Goal: Information Seeking & Learning: Learn about a topic

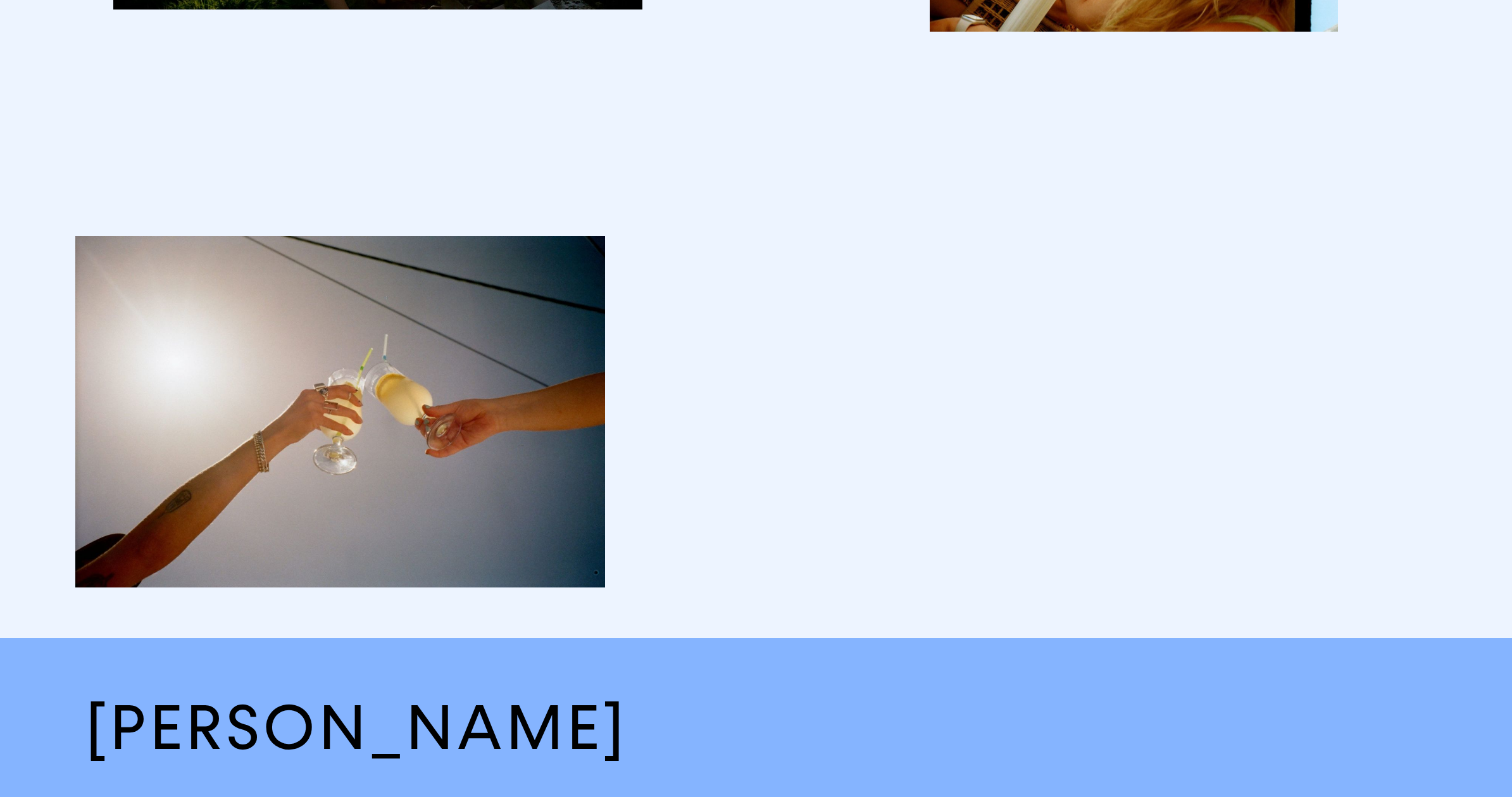
scroll to position [9624, 0]
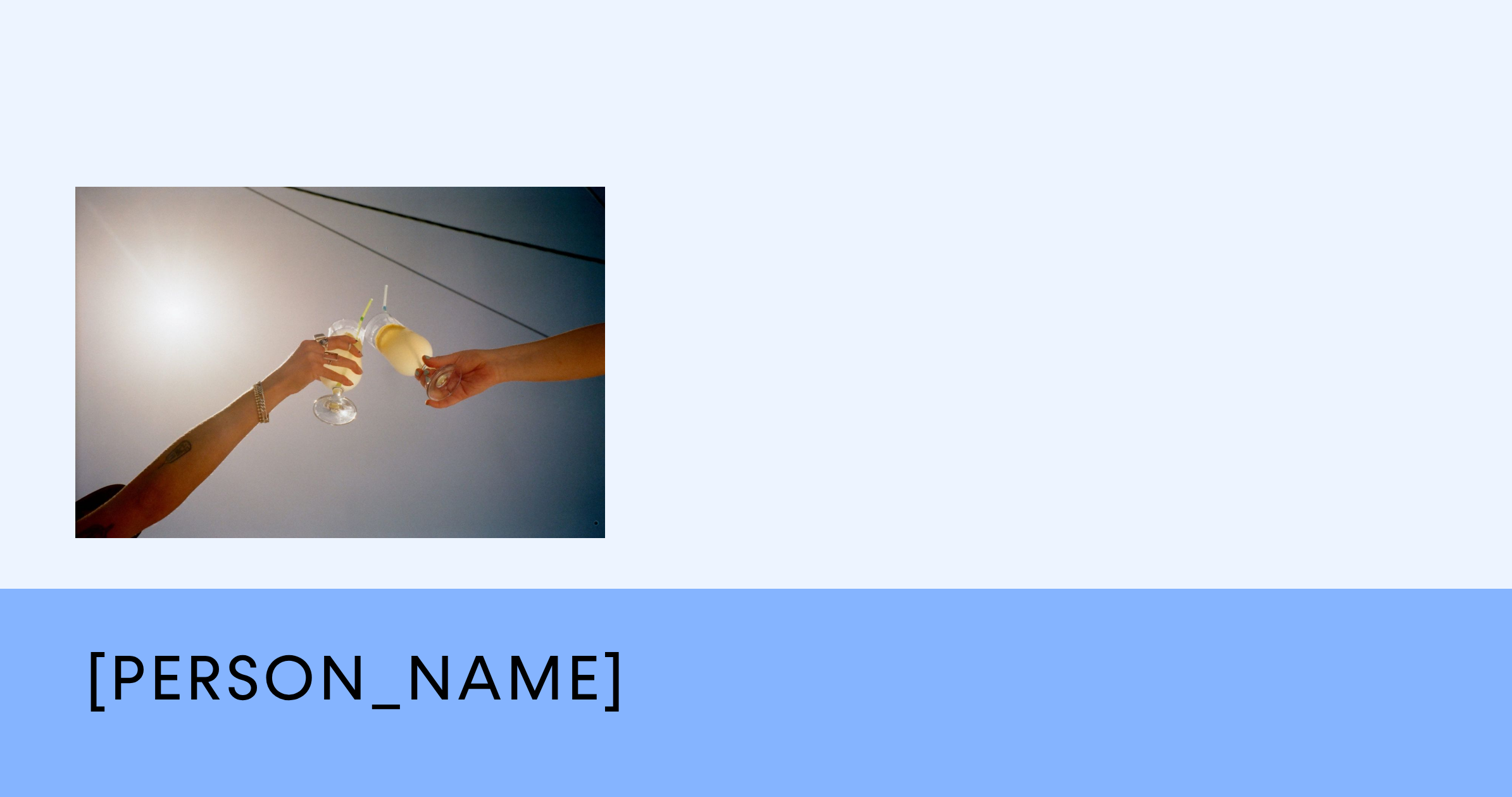
click at [531, 675] on h2 "[PERSON_NAME]" at bounding box center [756, 678] width 1341 height 79
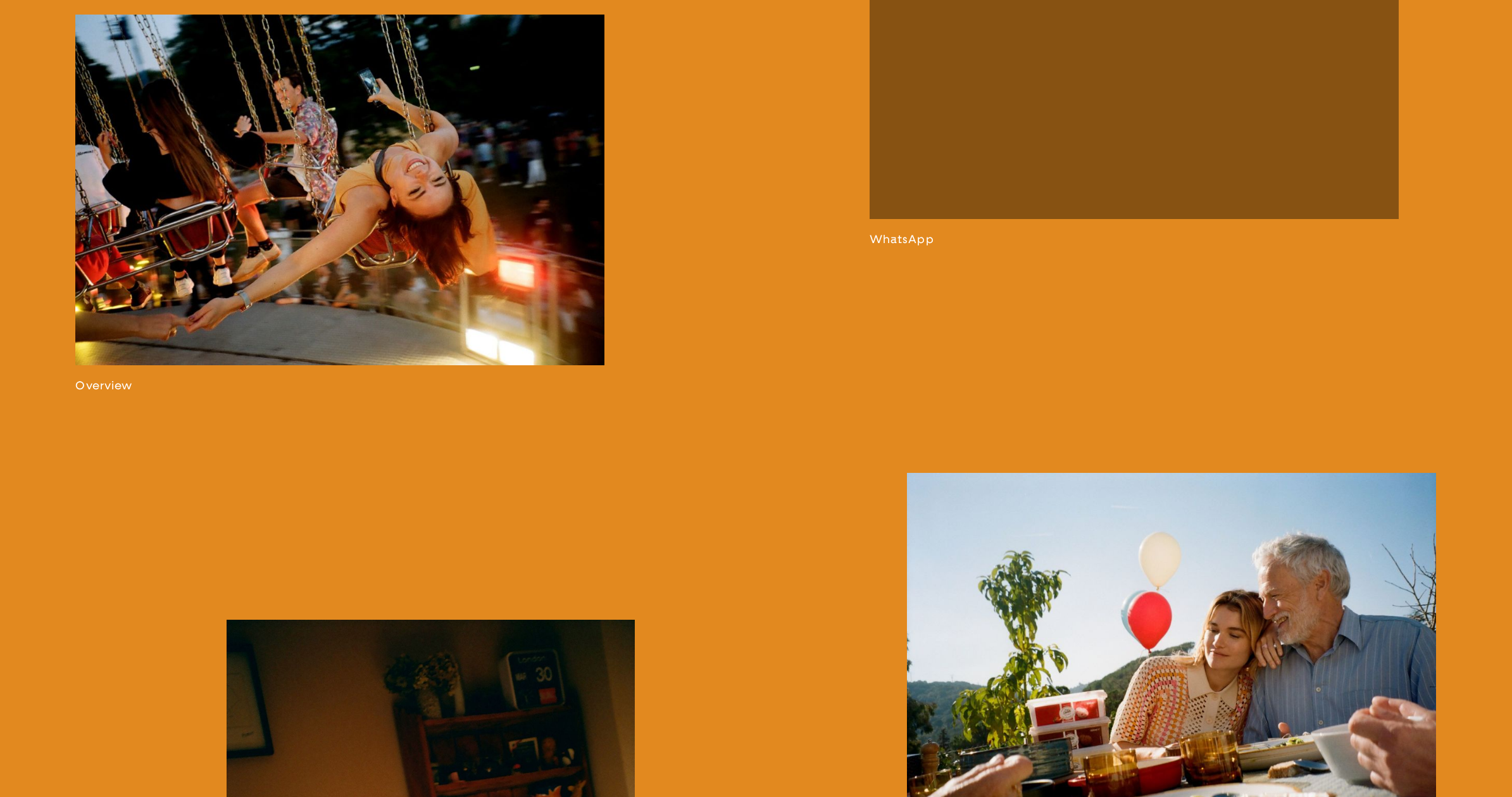
scroll to position [1224, 0]
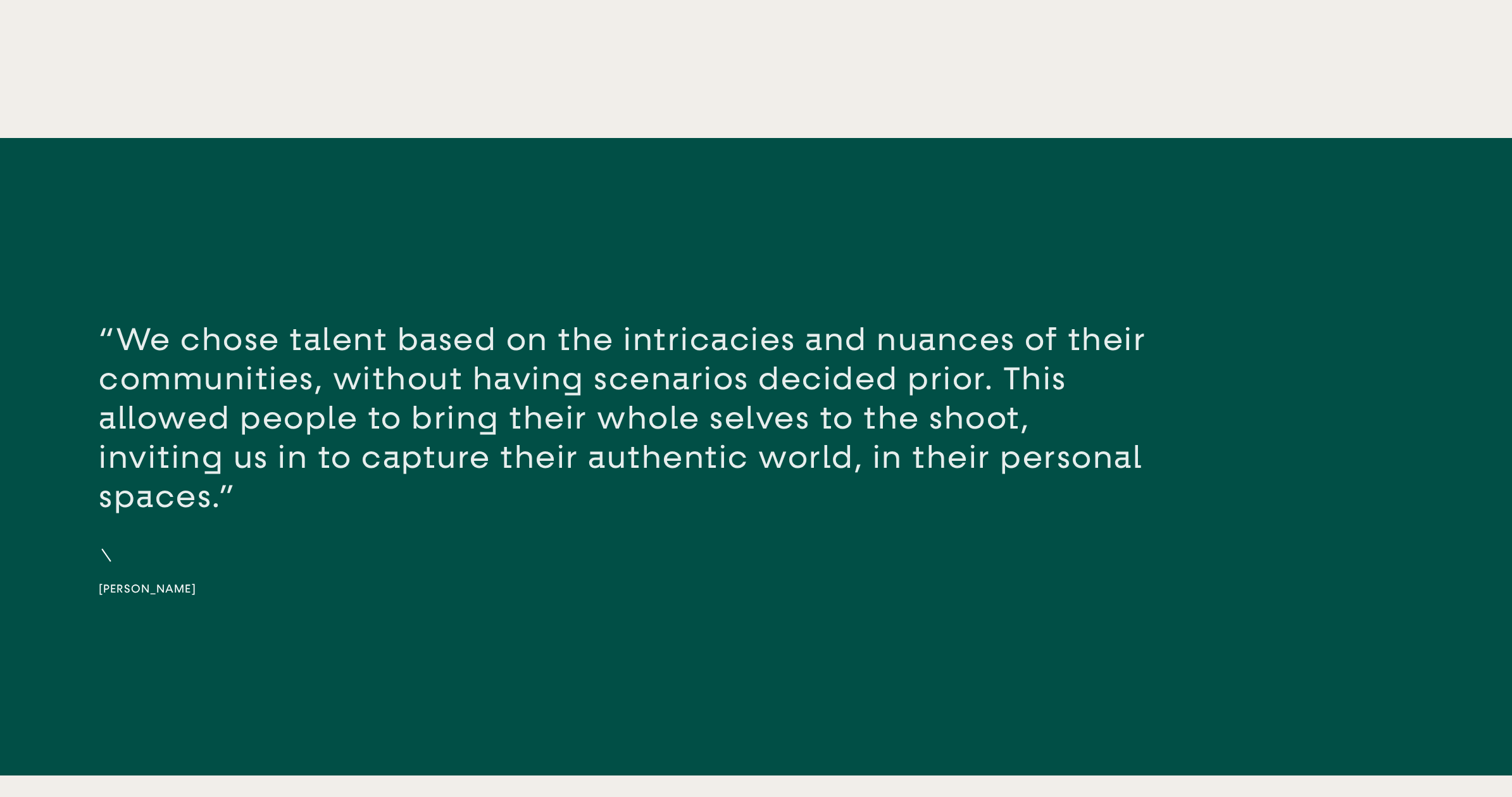
scroll to position [3480, 0]
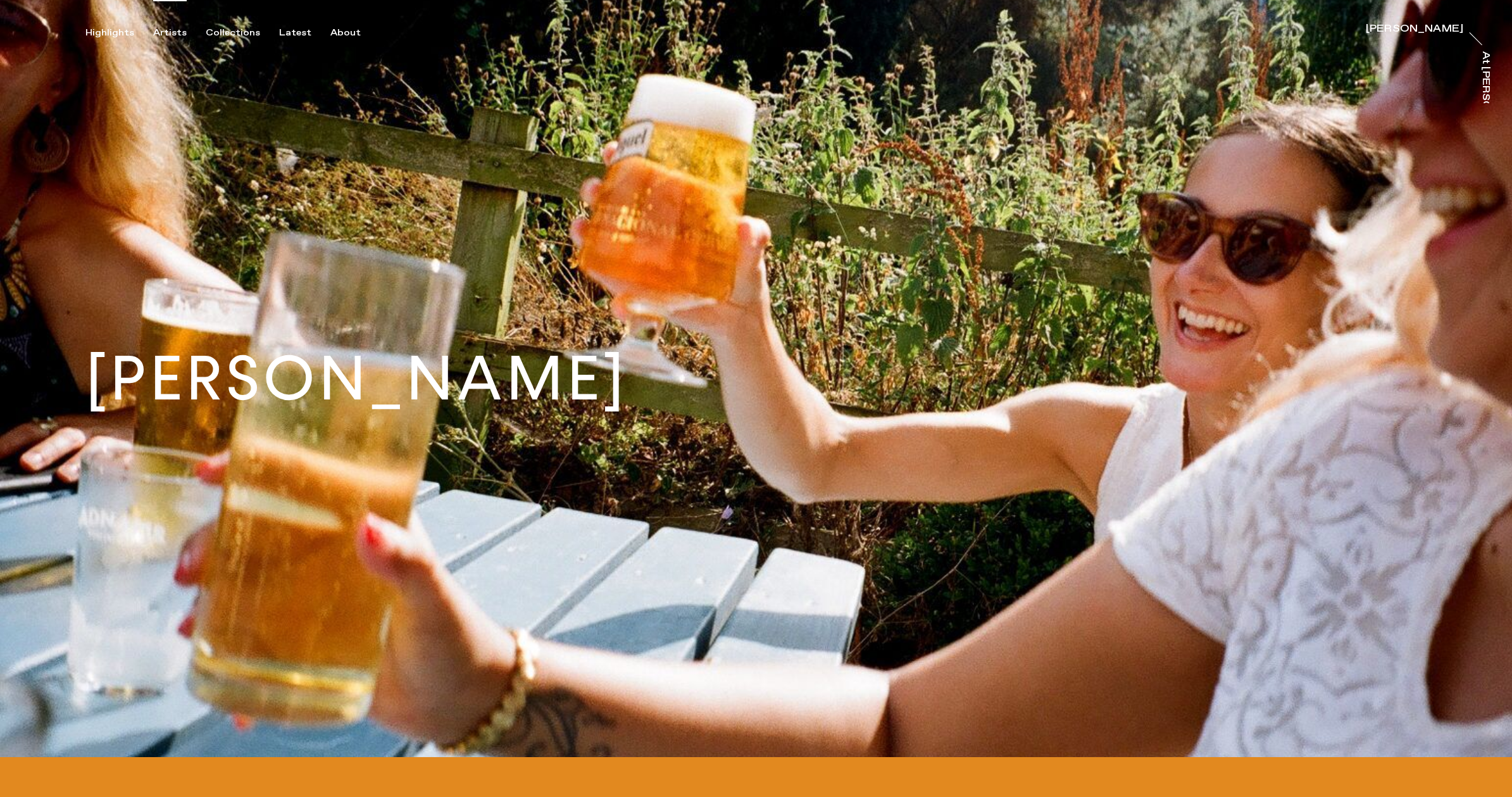
click at [168, 30] on div "Artists" at bounding box center [170, 32] width 34 height 11
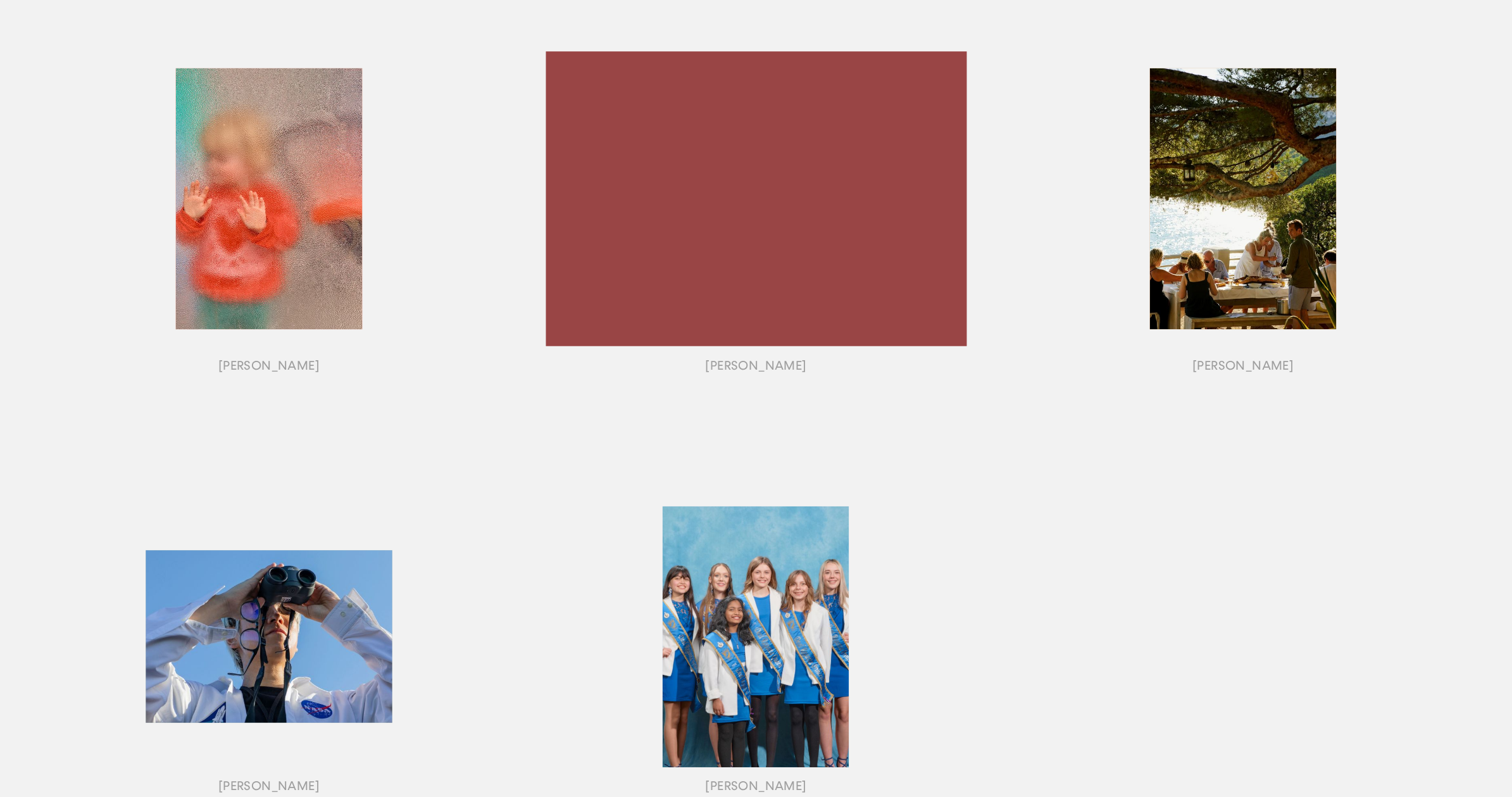
scroll to position [1114, 0]
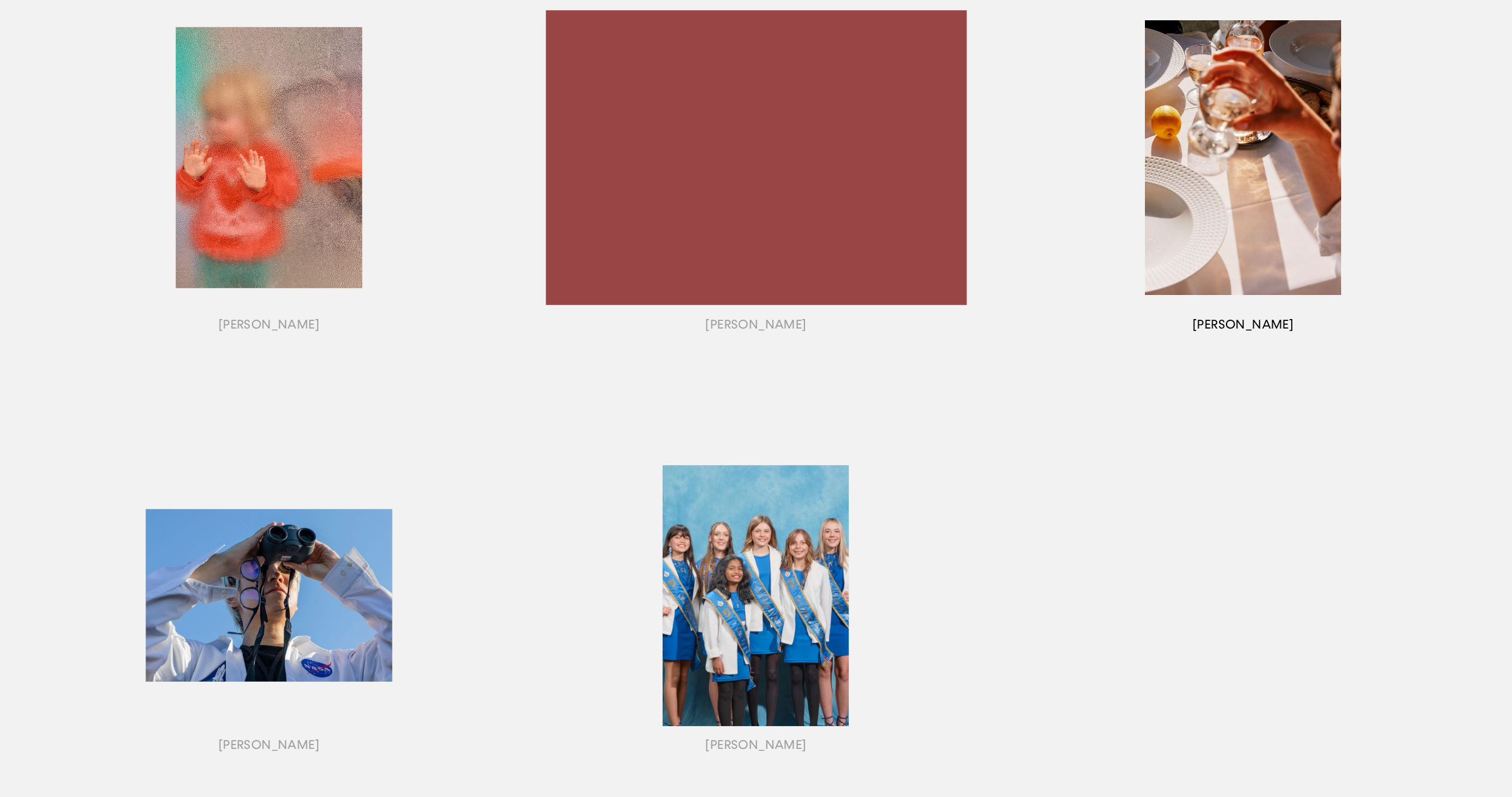
click at [1271, 204] on div "button" at bounding box center [1243, 173] width 487 height 430
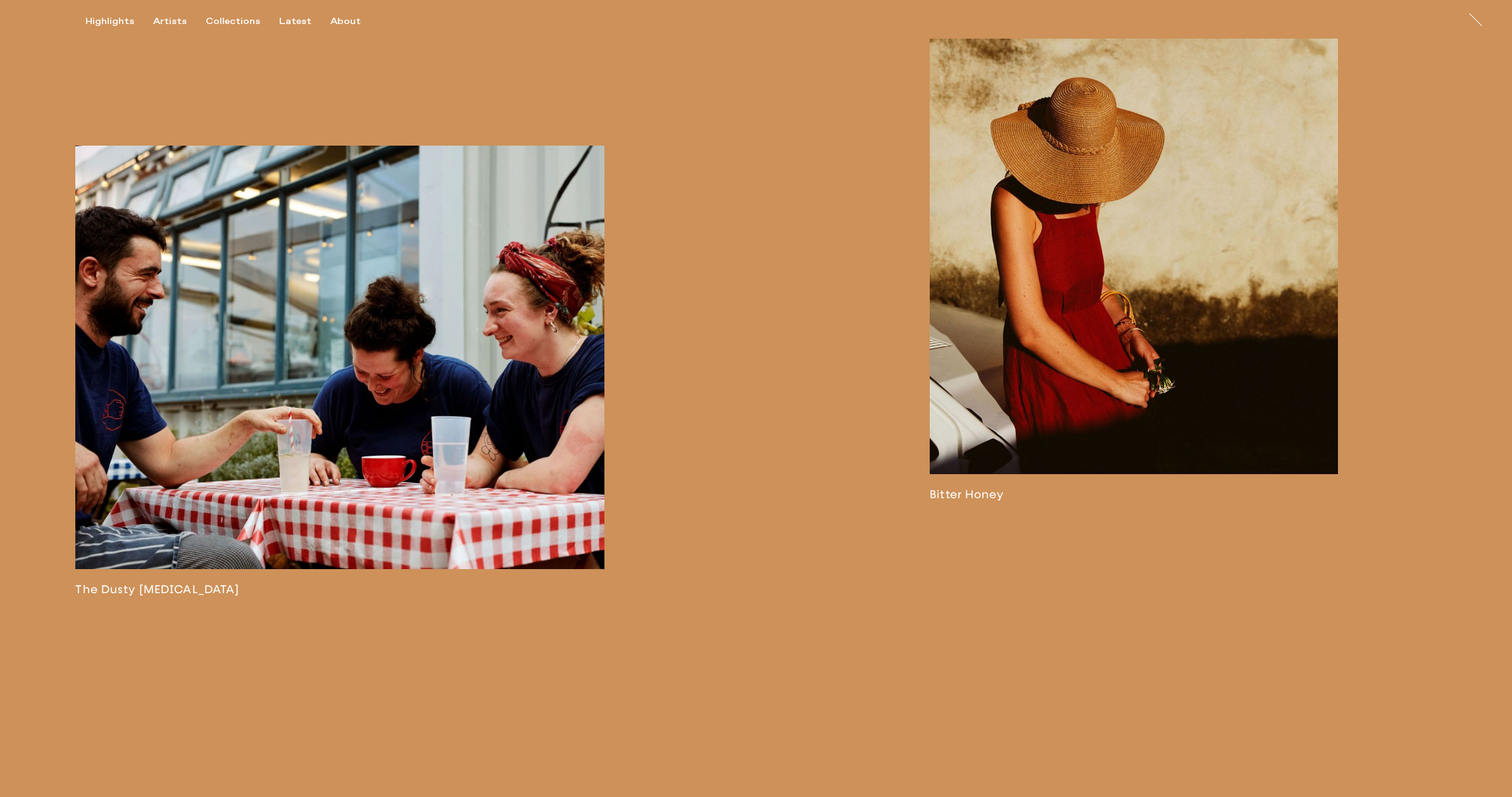
scroll to position [3863, 0]
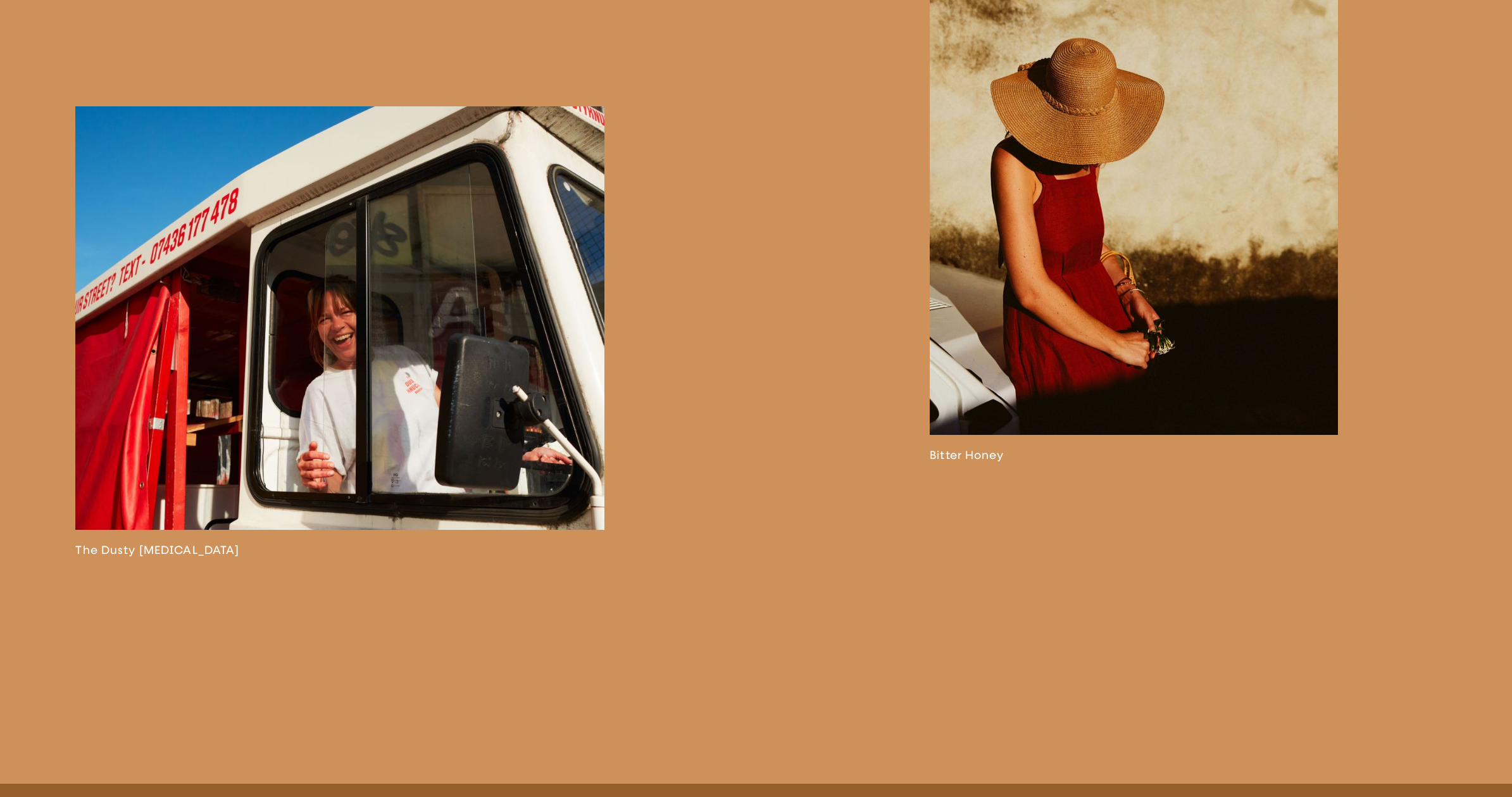
click at [334, 362] on link at bounding box center [340, 331] width 529 height 451
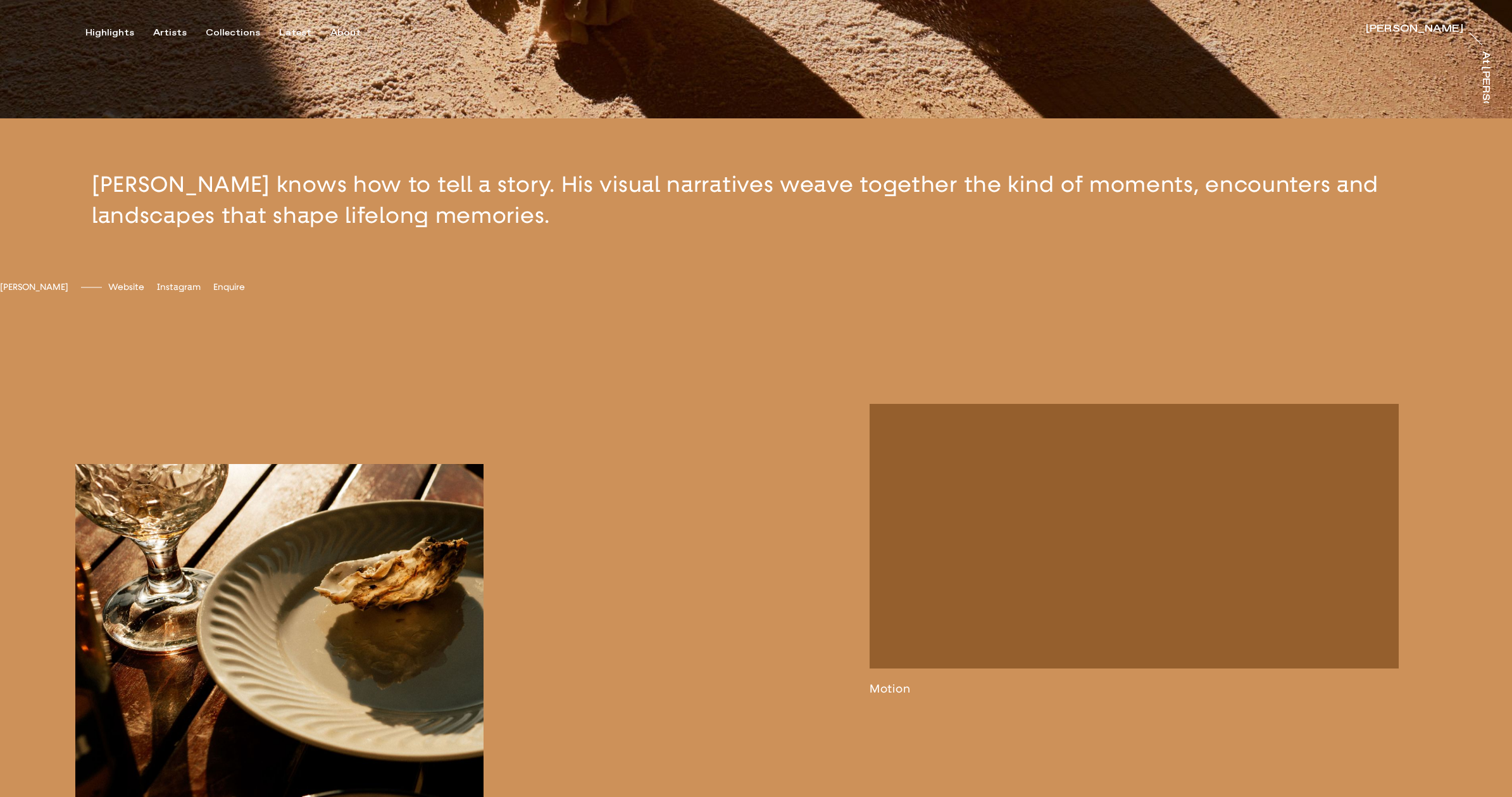
scroll to position [732, 0]
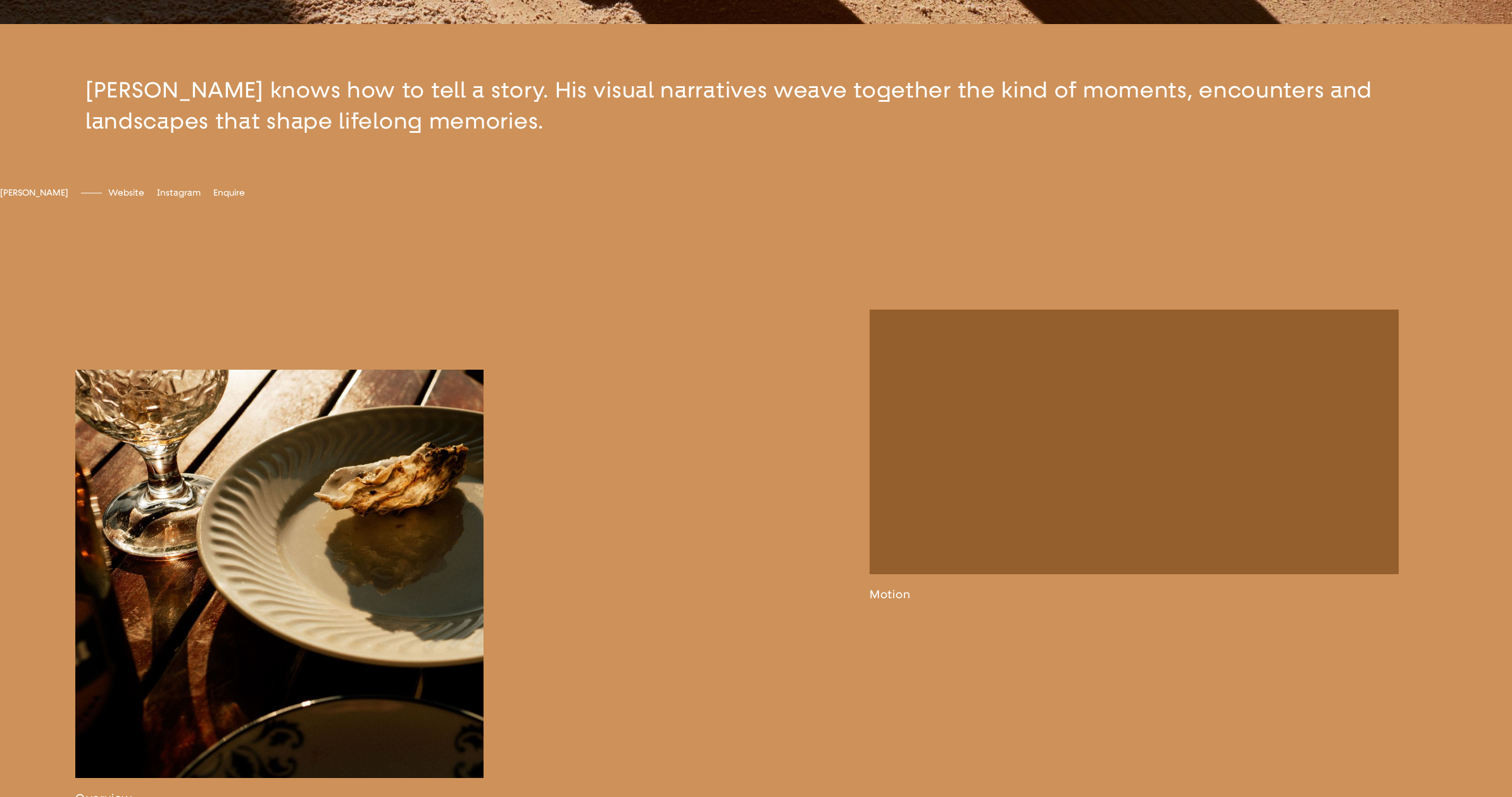
click at [309, 519] on link at bounding box center [279, 587] width 408 height 435
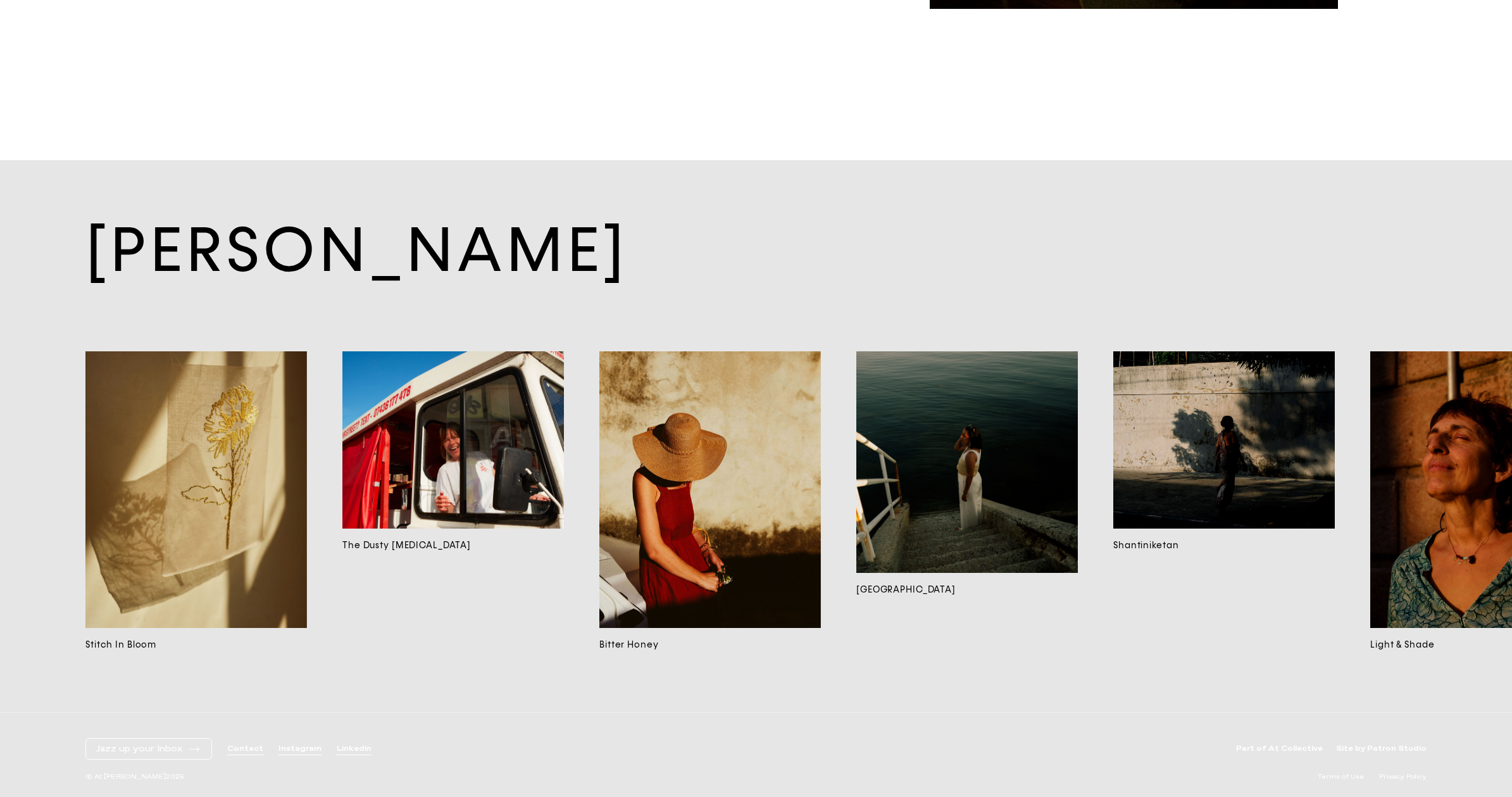
scroll to position [14894, 0]
click at [391, 255] on h2 "[PERSON_NAME]" at bounding box center [756, 250] width 1341 height 79
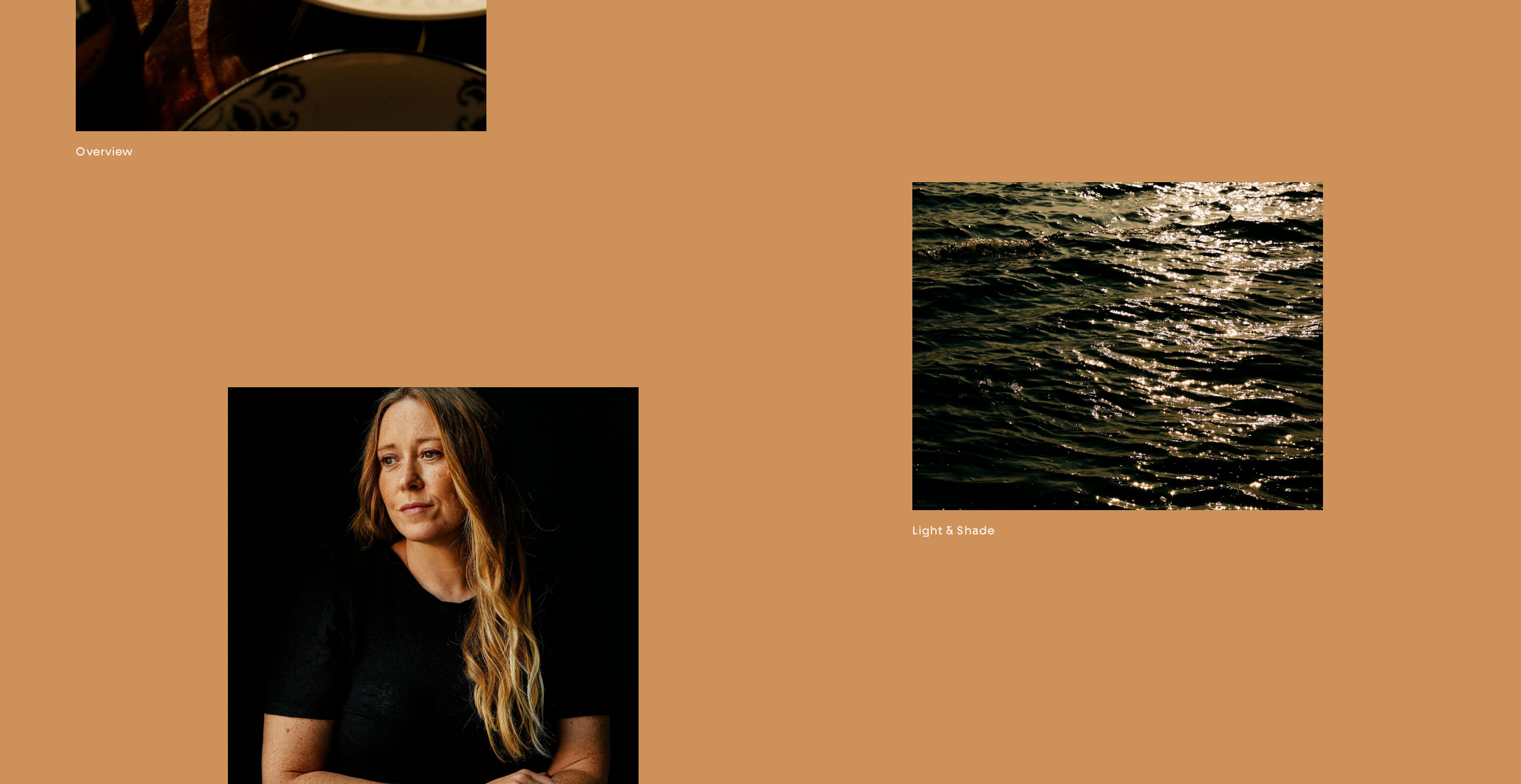
scroll to position [1302, 0]
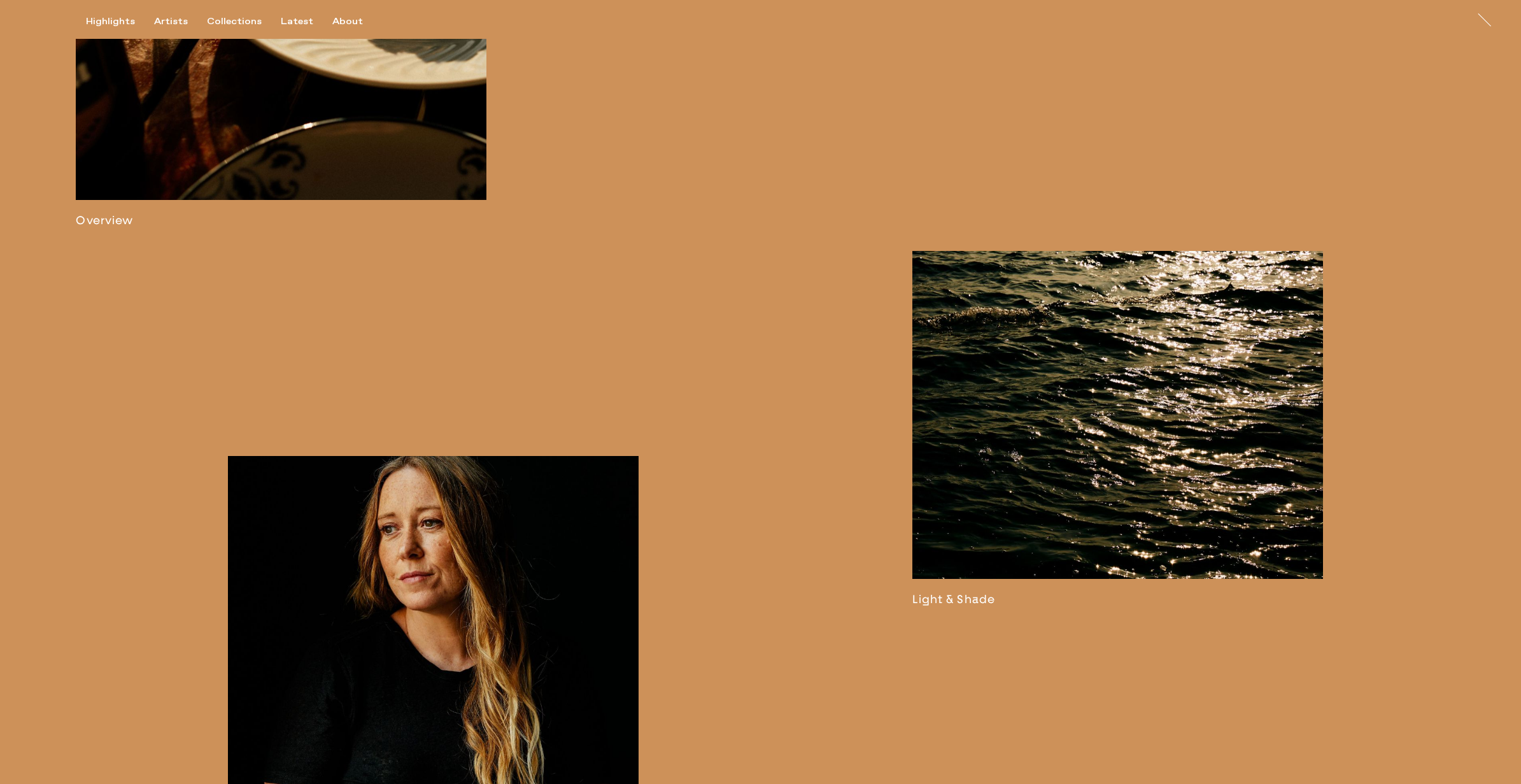
click at [1102, 509] on link at bounding box center [1117, 429] width 411 height 356
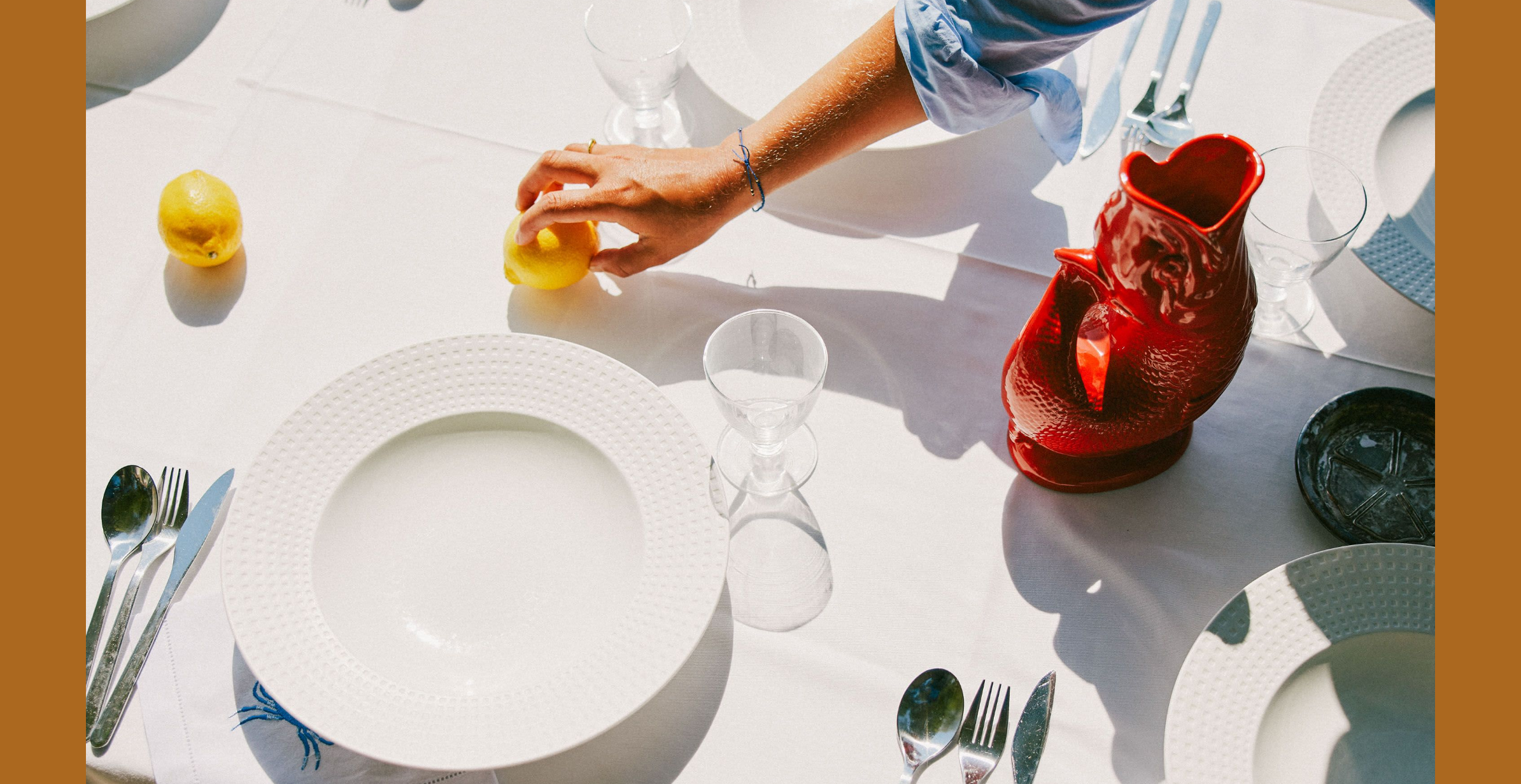
scroll to position [2759, 0]
